Goal: Find specific page/section: Find specific page/section

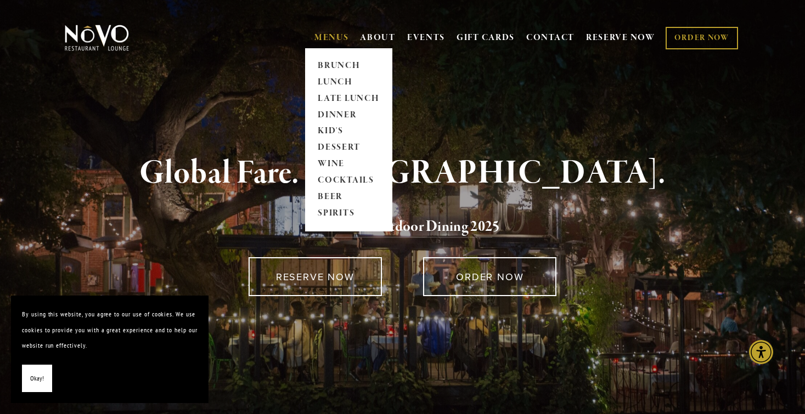
click at [333, 36] on link "MENUS" at bounding box center [332, 37] width 35 height 11
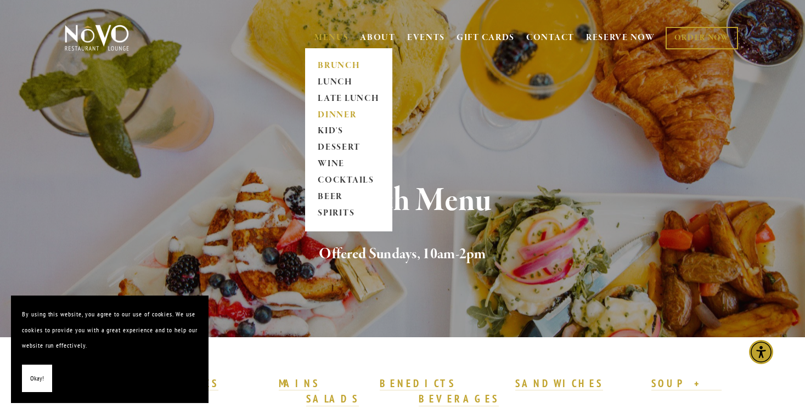
click at [332, 113] on link "DINNER" at bounding box center [349, 115] width 69 height 16
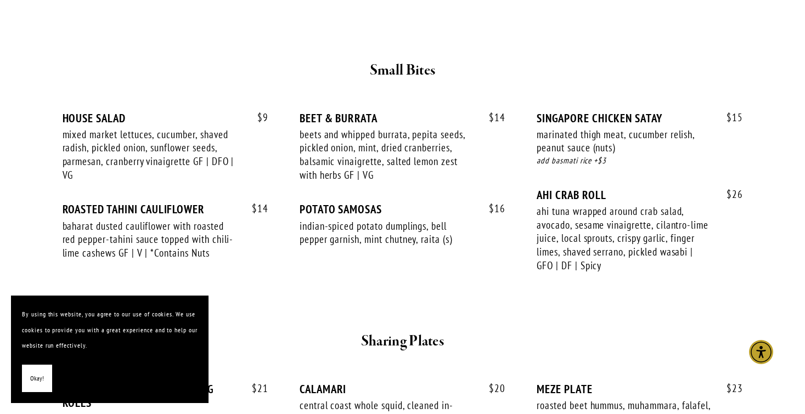
scroll to position [414, 0]
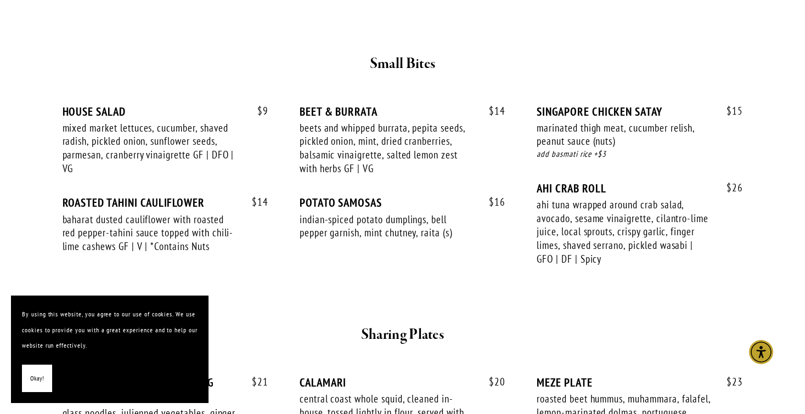
click at [37, 382] on span "Okay!" at bounding box center [37, 379] width 14 height 16
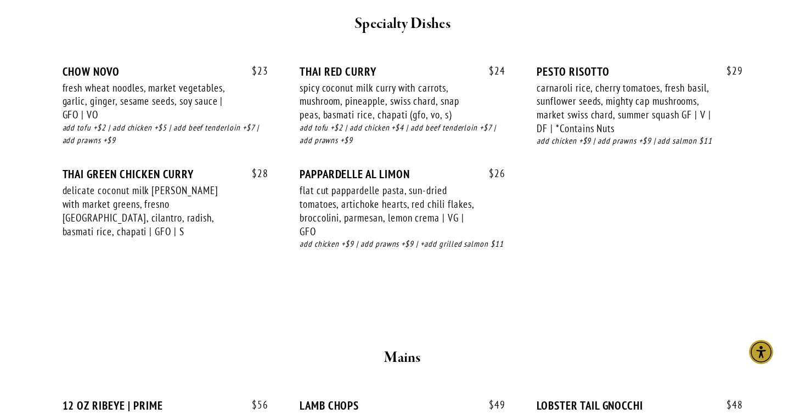
scroll to position [1432, 0]
